Goal: Transaction & Acquisition: Purchase product/service

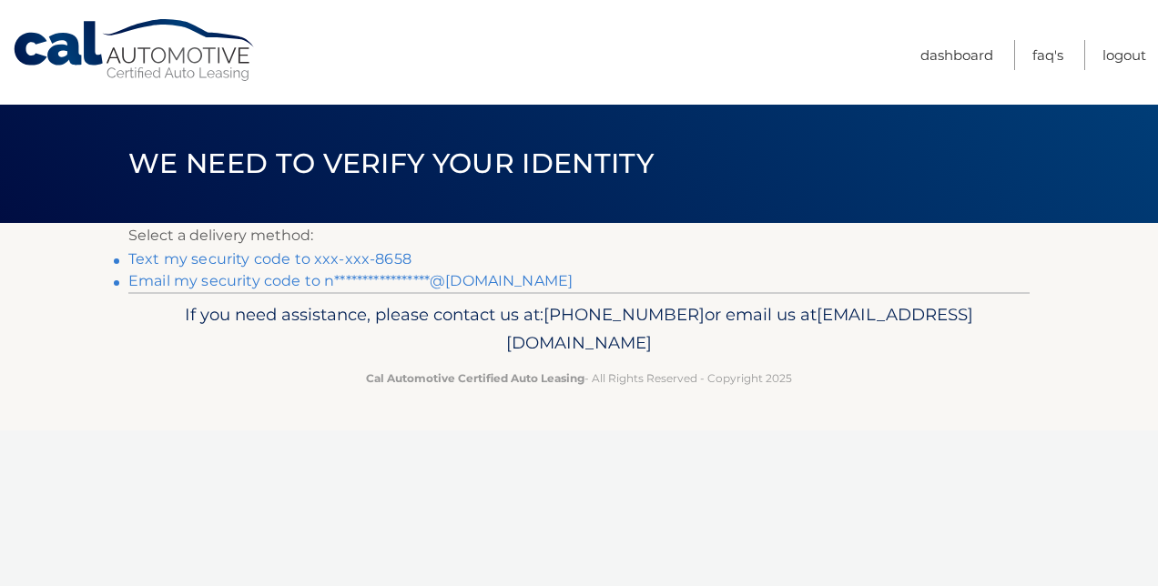
click at [457, 286] on link "**********" at bounding box center [350, 280] width 444 height 17
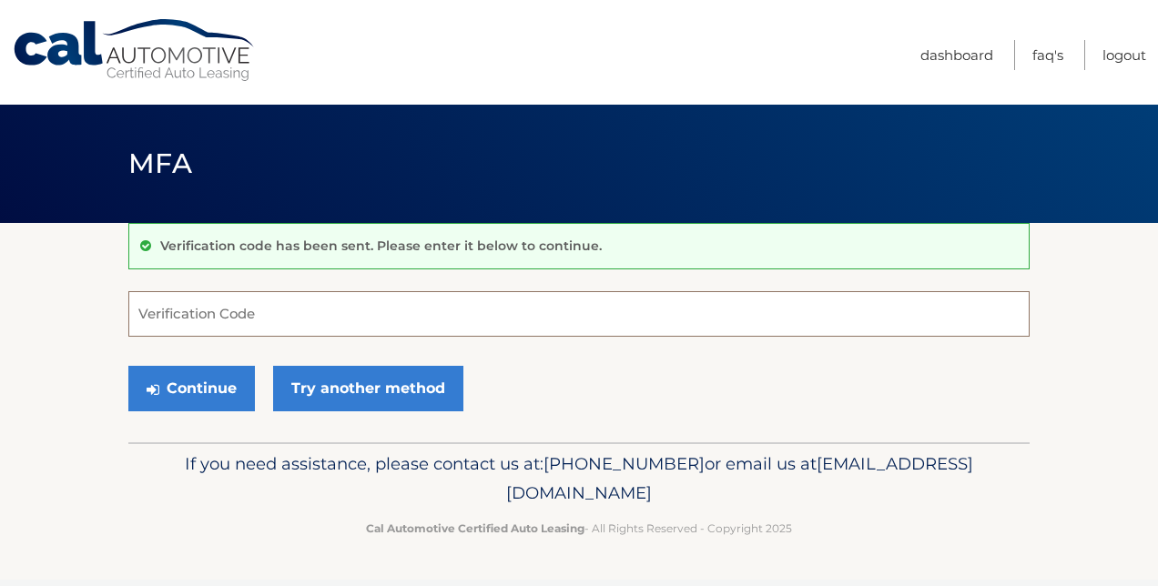
click at [411, 317] on input "Verification Code" at bounding box center [578, 314] width 901 height 46
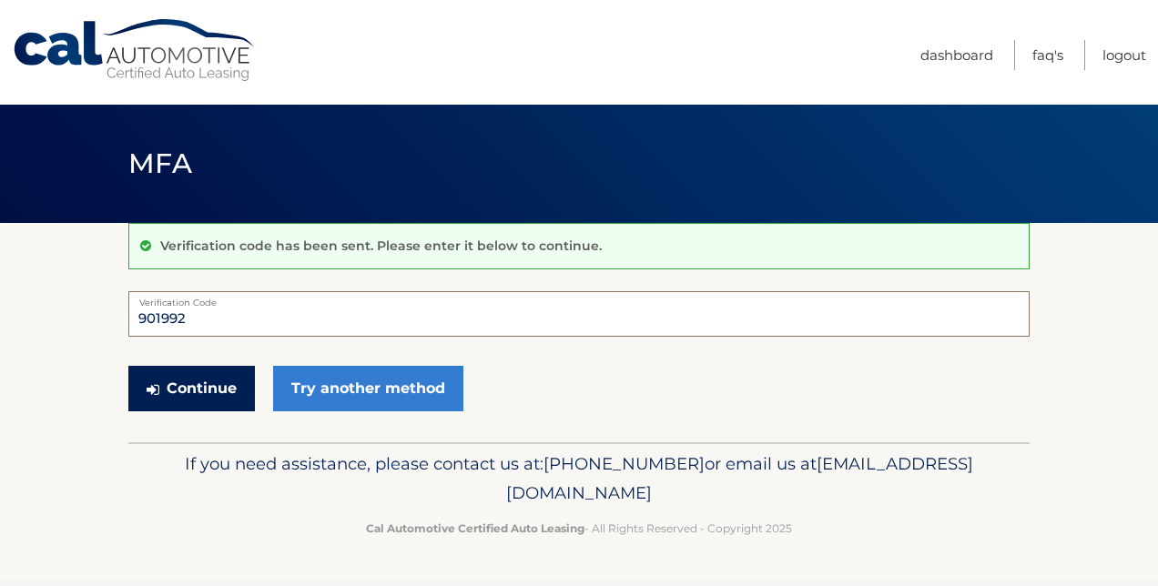
type input "901992"
click at [209, 390] on button "Continue" at bounding box center [191, 389] width 127 height 46
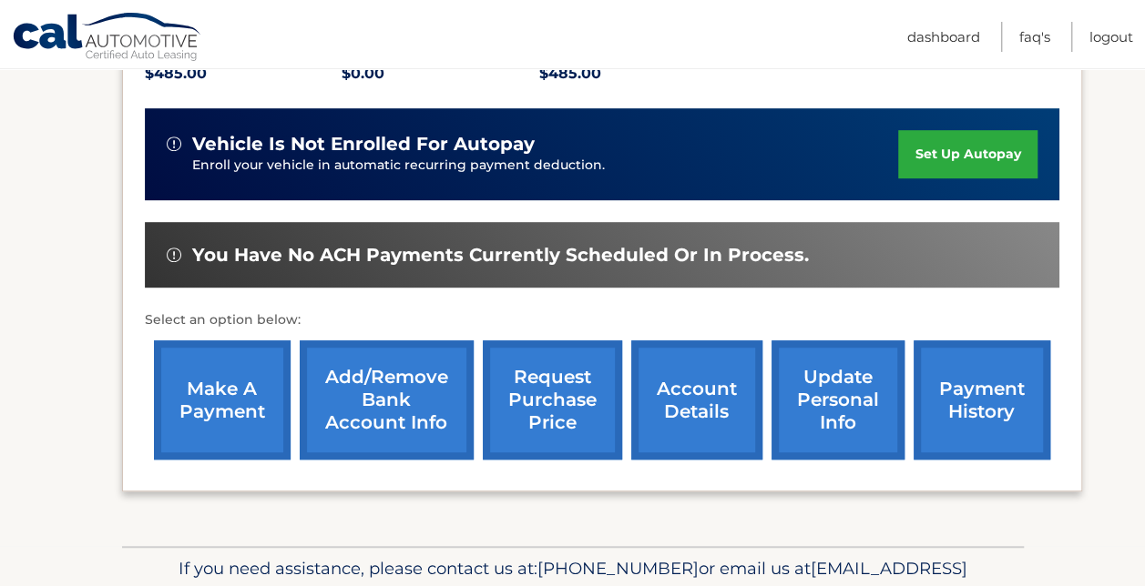
scroll to position [421, 0]
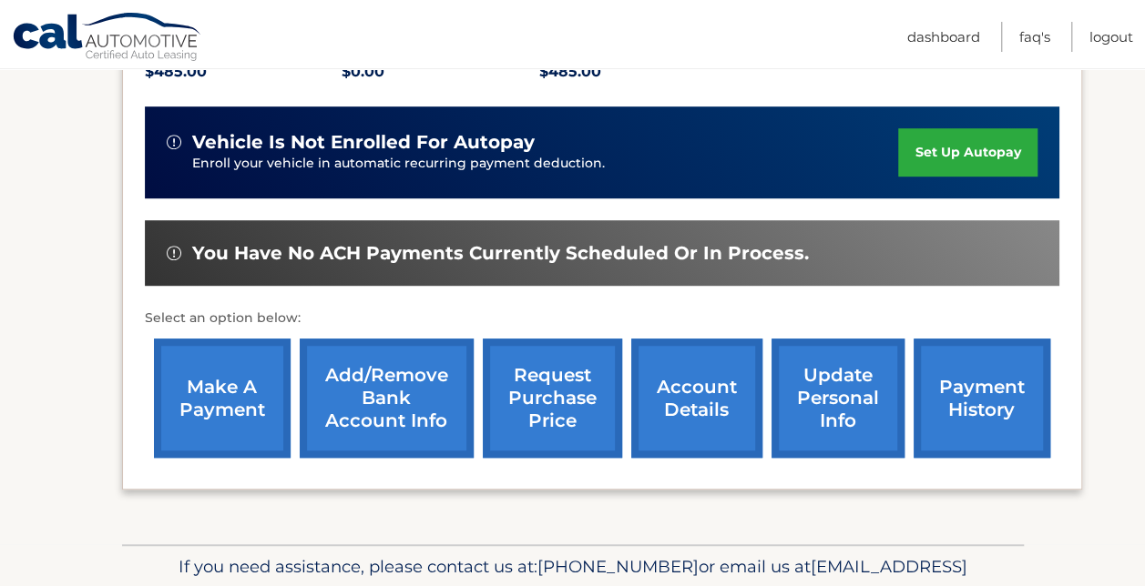
click at [200, 412] on link "make a payment" at bounding box center [222, 398] width 137 height 119
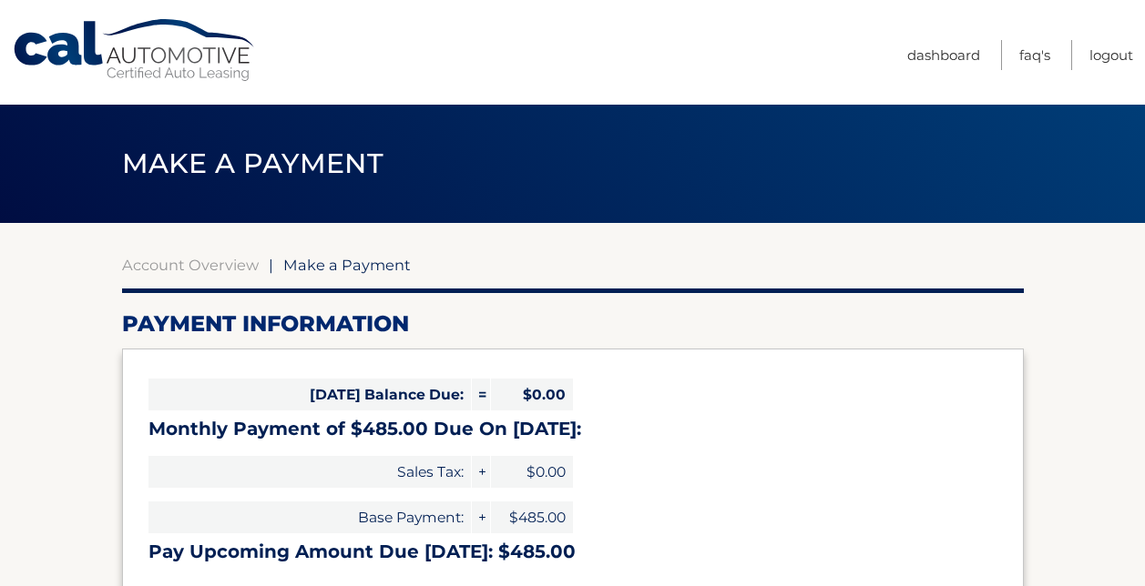
select select "ZTFkYzQ0OWItMDEwMi00ZDY2LTgwNDktZWFlMWUzNmFlMmZh"
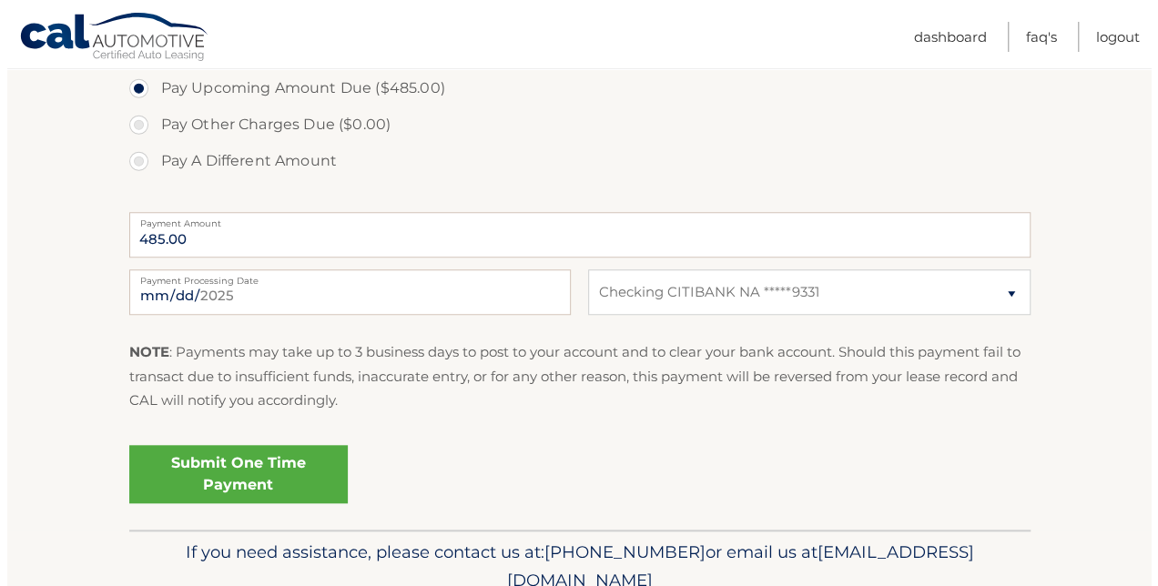
scroll to position [634, 0]
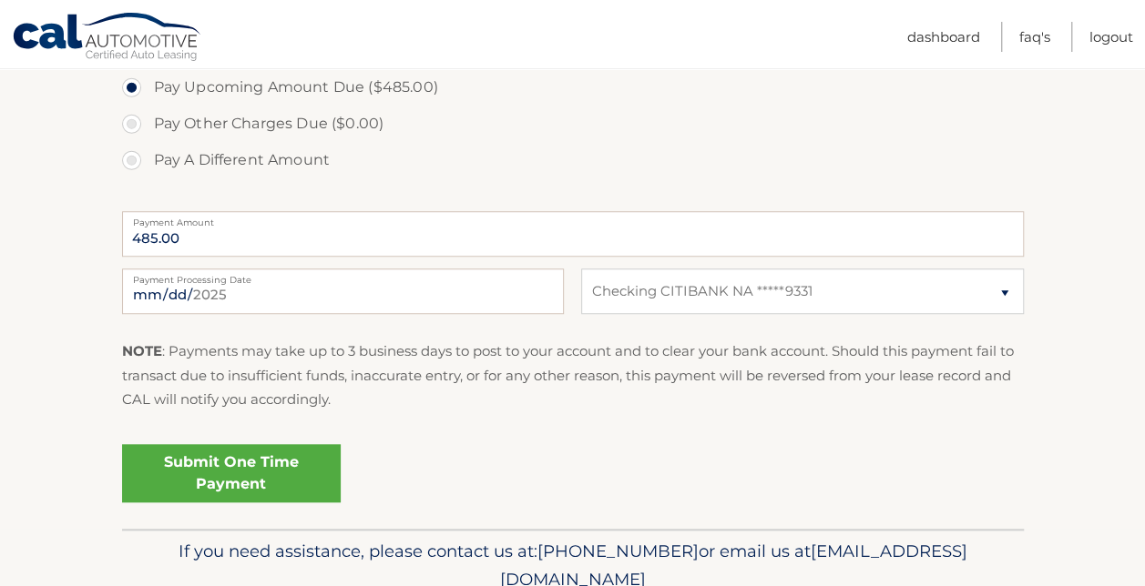
click at [255, 463] on link "Submit One Time Payment" at bounding box center [231, 473] width 219 height 58
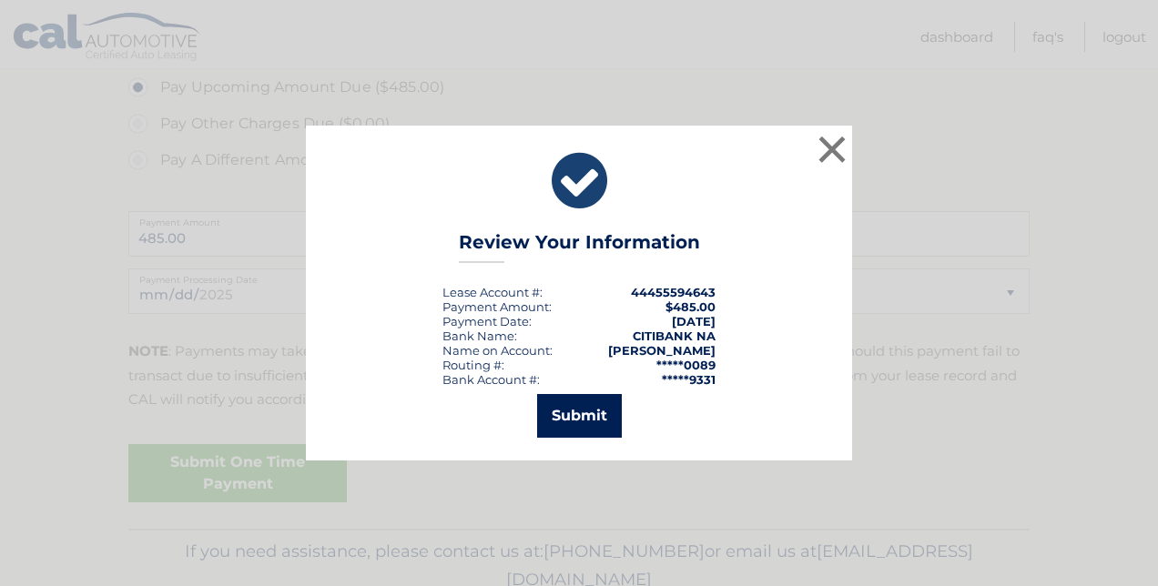
click at [585, 423] on button "Submit" at bounding box center [579, 416] width 85 height 44
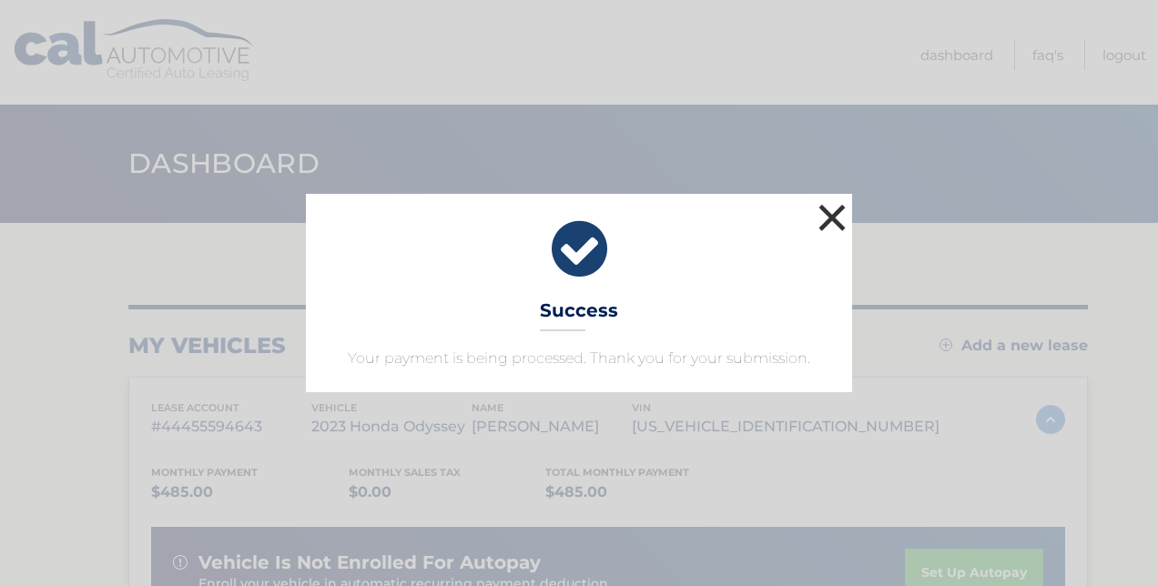
click at [817, 214] on button "×" at bounding box center [832, 217] width 36 height 36
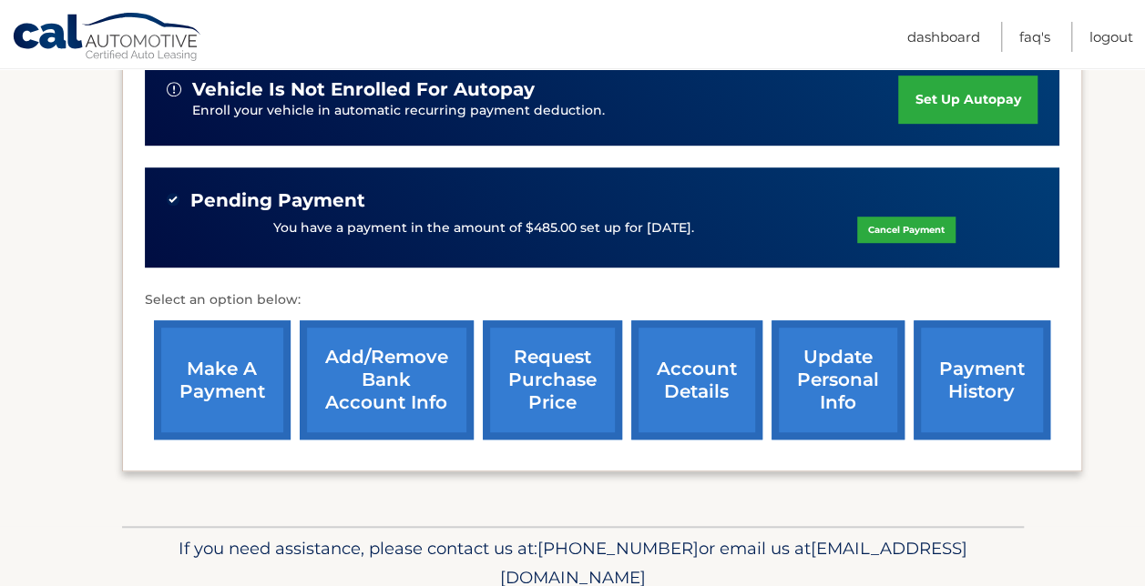
scroll to position [474, 0]
